Goal: Register for event/course

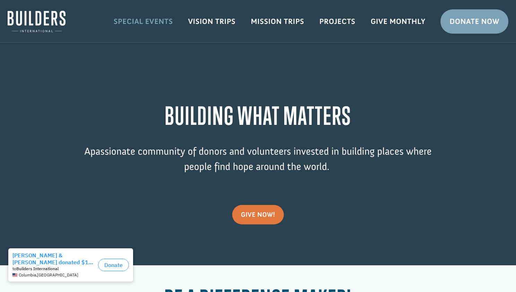
click at [153, 18] on link "Special Events" at bounding box center [143, 21] width 74 height 20
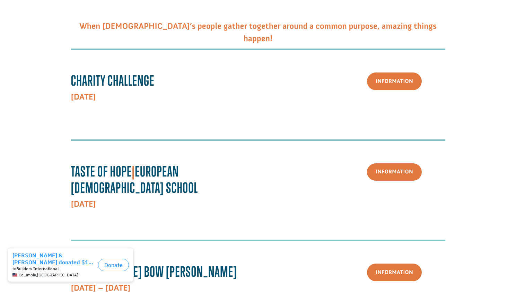
scroll to position [177, 0]
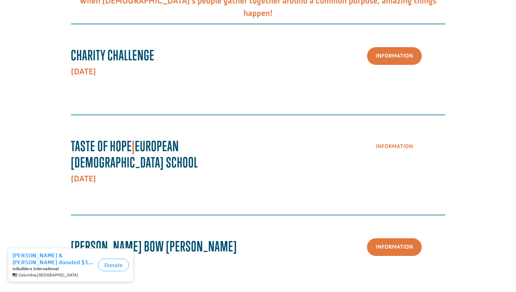
click at [399, 145] on link "Information" at bounding box center [394, 147] width 55 height 18
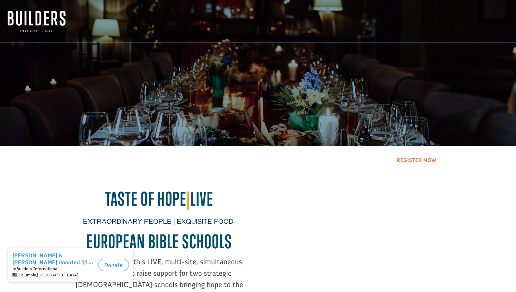
click at [425, 160] on link "Register Now" at bounding box center [416, 160] width 57 height 18
